Goal: Transaction & Acquisition: Purchase product/service

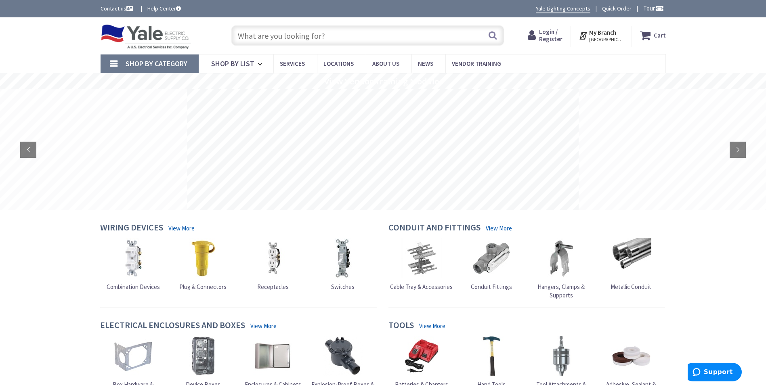
click at [308, 33] on input "text" at bounding box center [367, 35] width 272 height 20
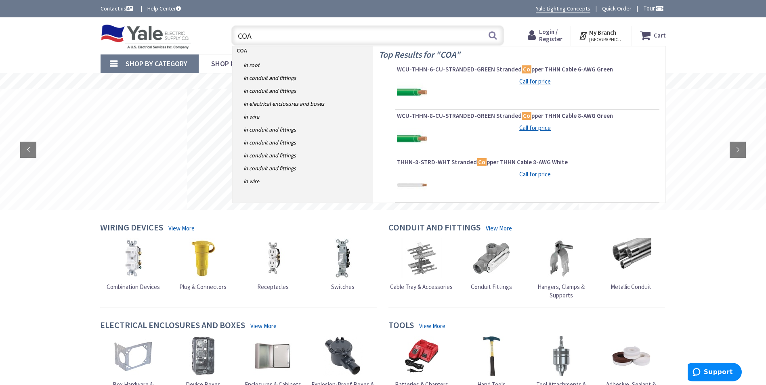
type input "COAX"
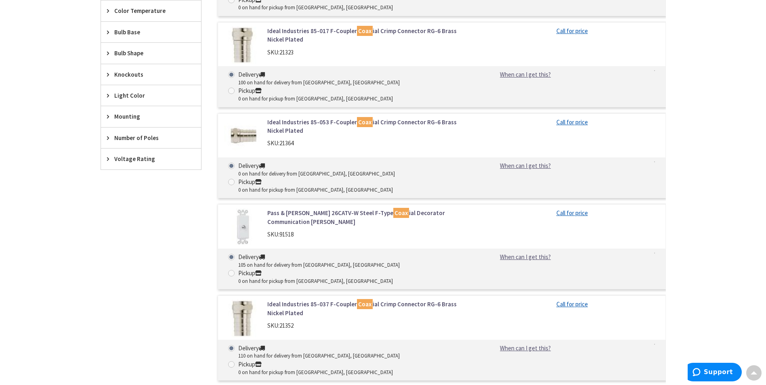
scroll to position [565, 0]
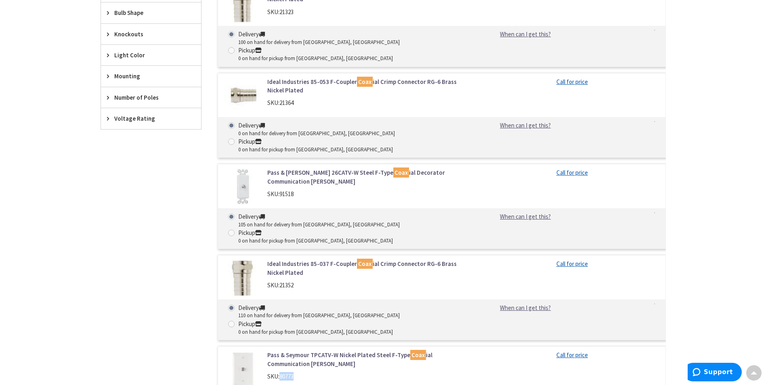
drag, startPoint x: 296, startPoint y: 263, endPoint x: 280, endPoint y: 262, distance: 15.4
click at [280, 372] on div "SKU: 80773" at bounding box center [369, 376] width 205 height 8
drag, startPoint x: 280, startPoint y: 262, endPoint x: 286, endPoint y: 262, distance: 5.7
copy span "80773"
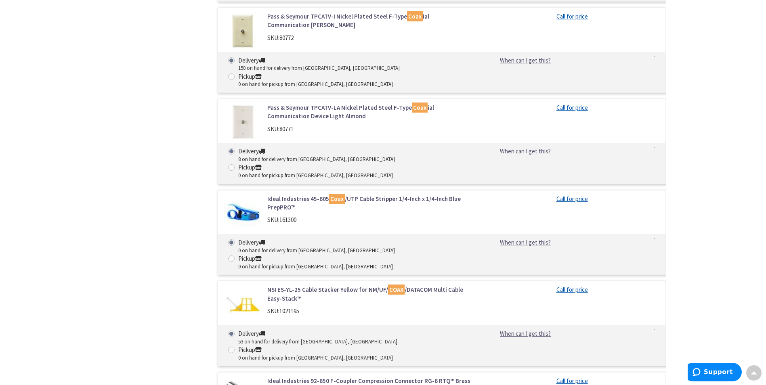
scroll to position [1009, 0]
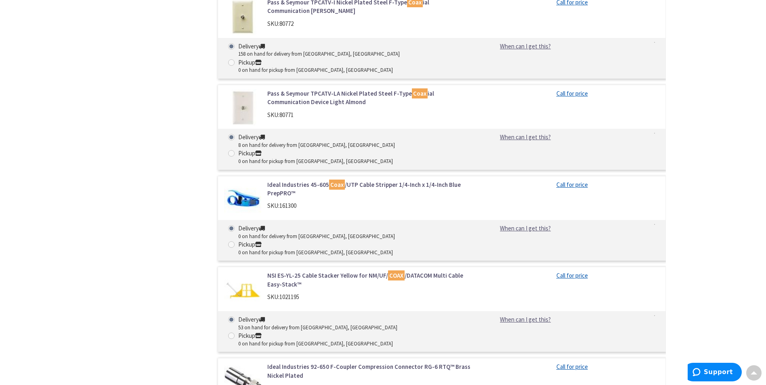
drag, startPoint x: 290, startPoint y: 270, endPoint x: 281, endPoint y: 271, distance: 9.4
drag, startPoint x: 281, startPoint y: 271, endPoint x: 314, endPoint y: 272, distance: 33.5
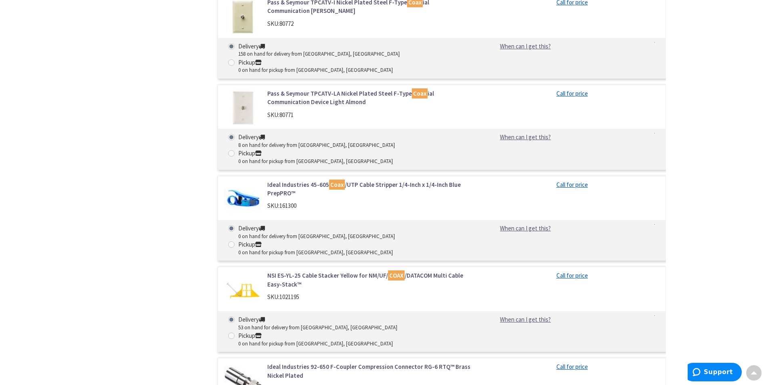
drag, startPoint x: 293, startPoint y: 270, endPoint x: 281, endPoint y: 272, distance: 12.2
drag, startPoint x: 281, startPoint y: 272, endPoint x: 288, endPoint y: 270, distance: 6.7
copy span "9478"
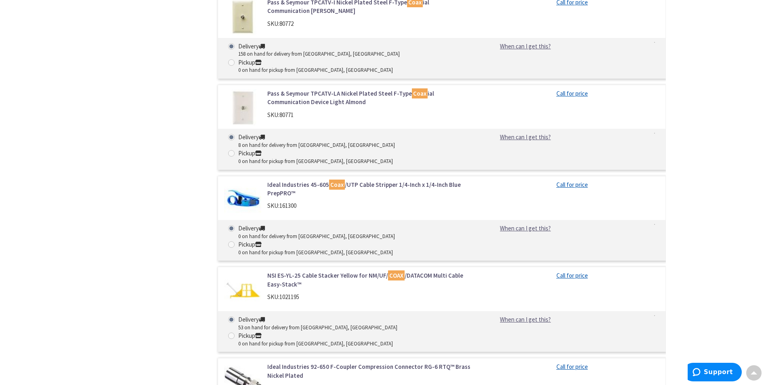
drag, startPoint x: 297, startPoint y: 271, endPoint x: 283, endPoint y: 271, distance: 13.3
